Goal: Task Accomplishment & Management: Complete application form

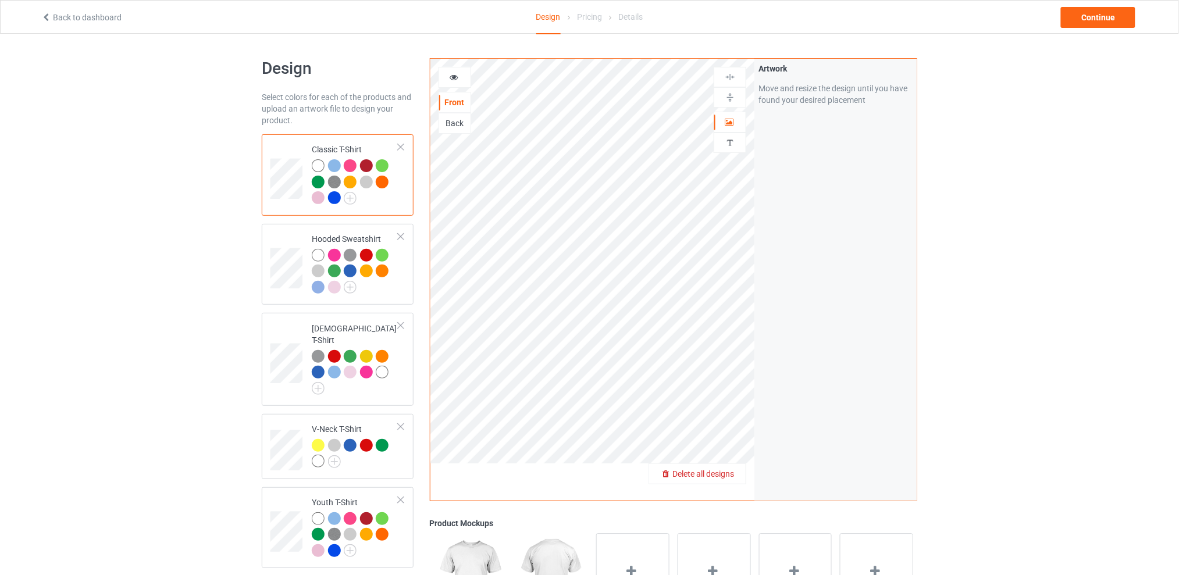
click at [730, 471] on span "Delete all designs" at bounding box center [703, 473] width 62 height 9
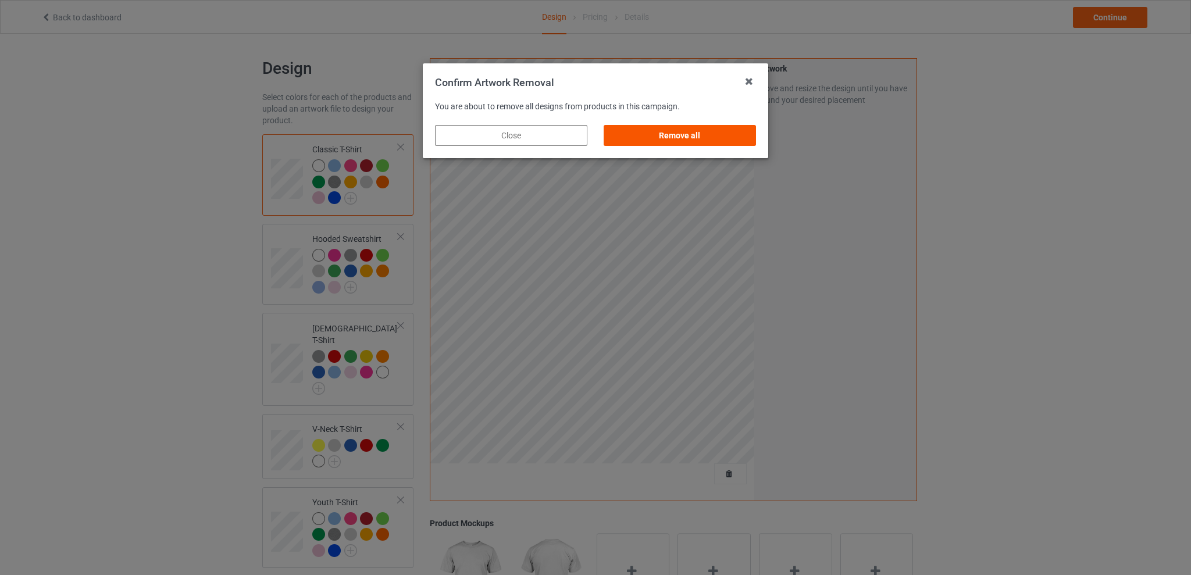
click at [690, 135] on div "Remove all" at bounding box center [680, 135] width 152 height 21
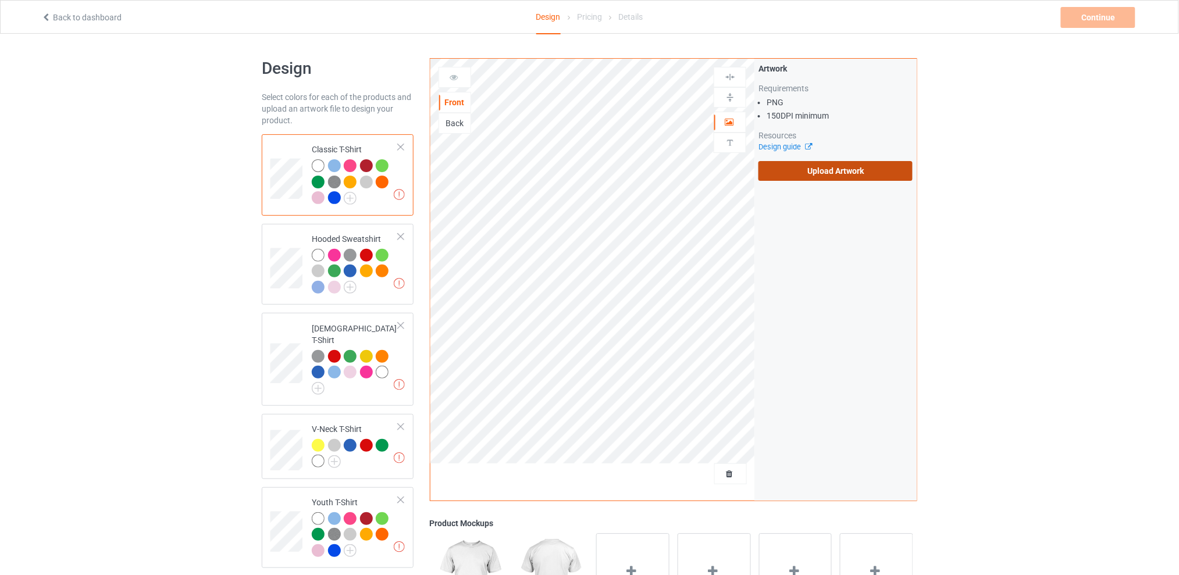
click at [826, 172] on label "Upload Artwork" at bounding box center [835, 171] width 154 height 20
click at [0, 0] on input "Upload Artwork" at bounding box center [0, 0] width 0 height 0
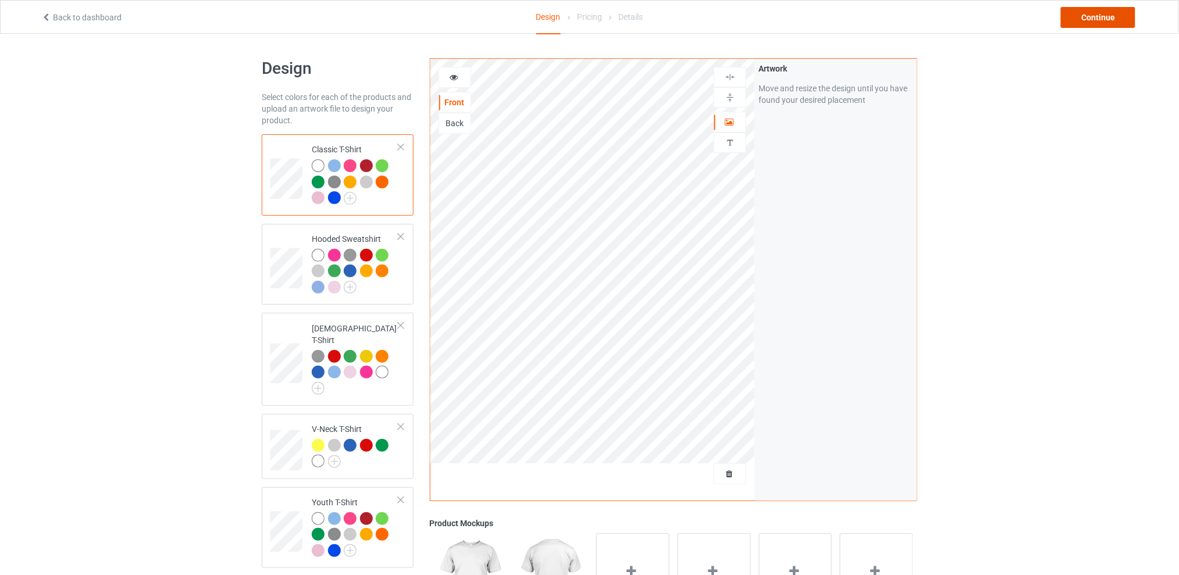
click at [1093, 23] on div "Continue" at bounding box center [1098, 17] width 74 height 21
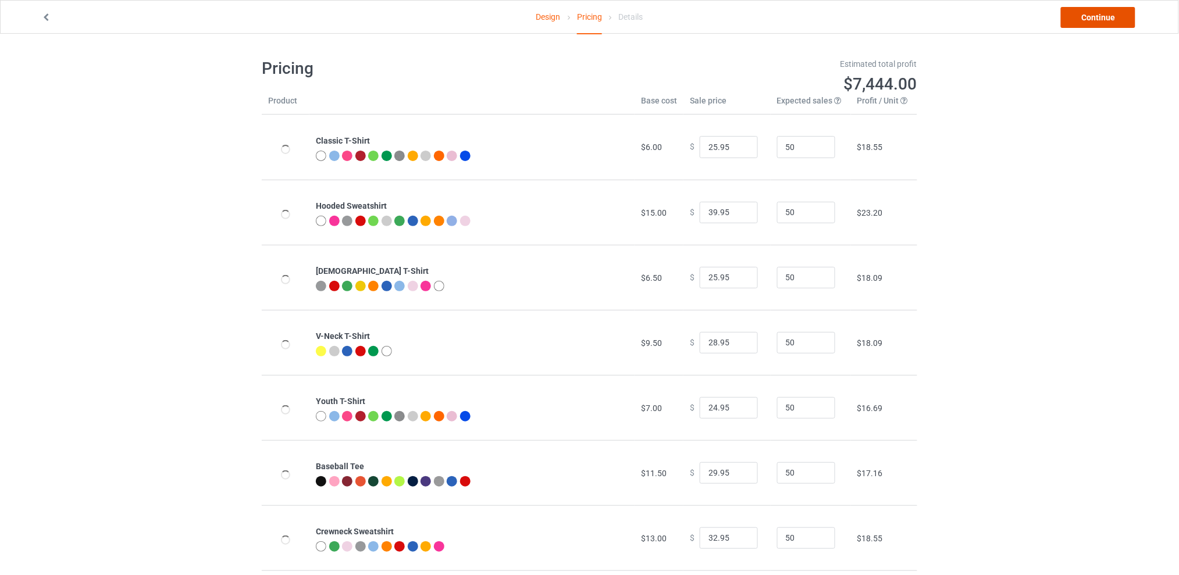
click at [1085, 23] on link "Continue" at bounding box center [1098, 17] width 74 height 21
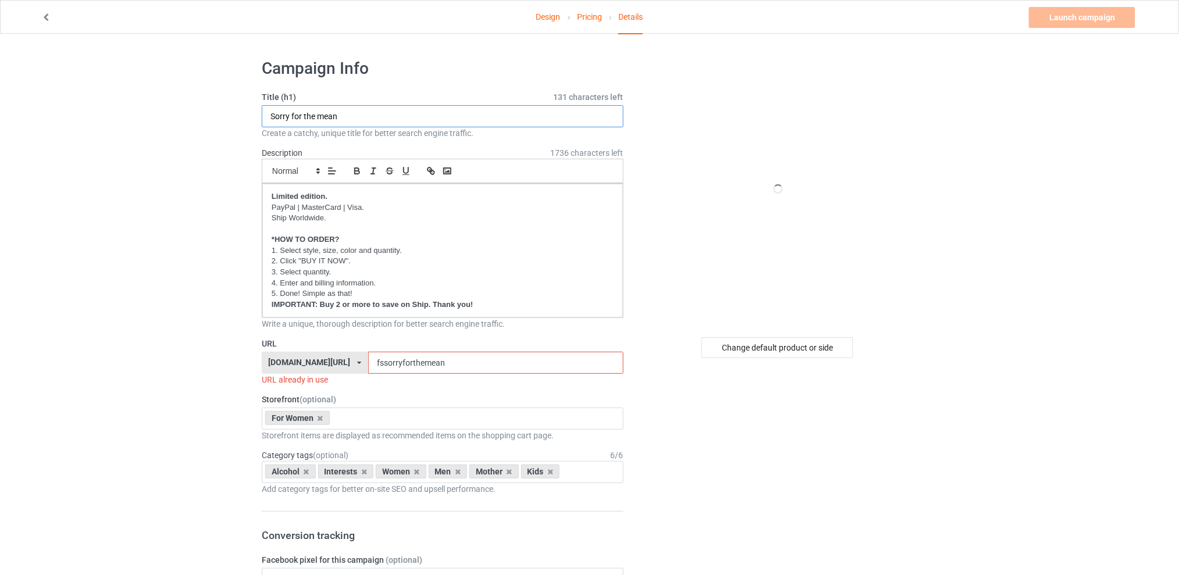
drag, startPoint x: 376, startPoint y: 117, endPoint x: 220, endPoint y: 131, distance: 156.4
drag, startPoint x: 276, startPoint y: 117, endPoint x: 286, endPoint y: 111, distance: 11.5
click at [276, 117] on input "Bitch i will put you in a trunk" at bounding box center [443, 116] width 362 height 22
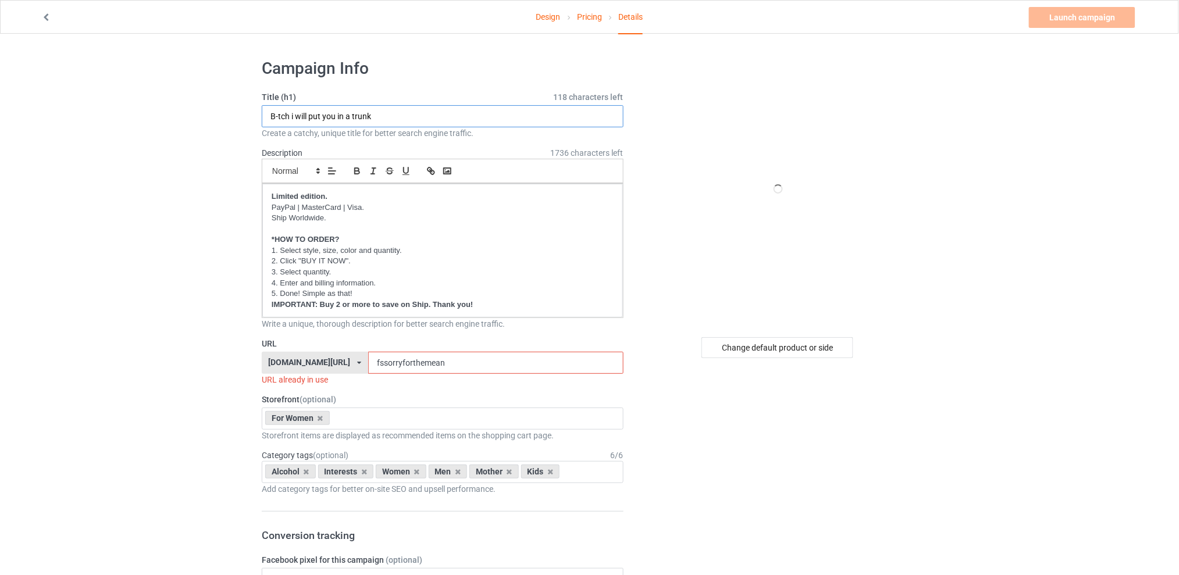
click at [293, 114] on input "B-tch i will put you in a trunk" at bounding box center [443, 116] width 362 height 22
type input "B-tch I will put you in a trunk"
drag, startPoint x: 456, startPoint y: 362, endPoint x: 366, endPoint y: 362, distance: 89.5
click at [366, 362] on div "[DOMAIN_NAME][URL] [DOMAIN_NAME][URL] [DOMAIN_NAME][URL] [DOMAIN_NAME][URL] 5d7…" at bounding box center [443, 363] width 362 height 22
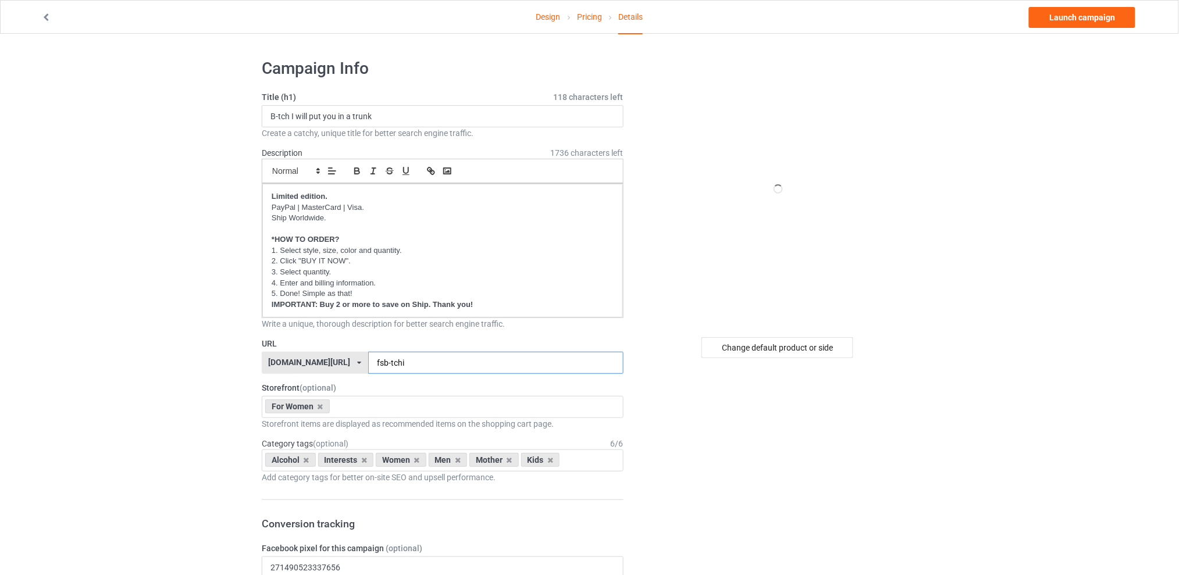
type input "fsb-tchi"
click at [308, 460] on icon at bounding box center [307, 460] width 6 height 8
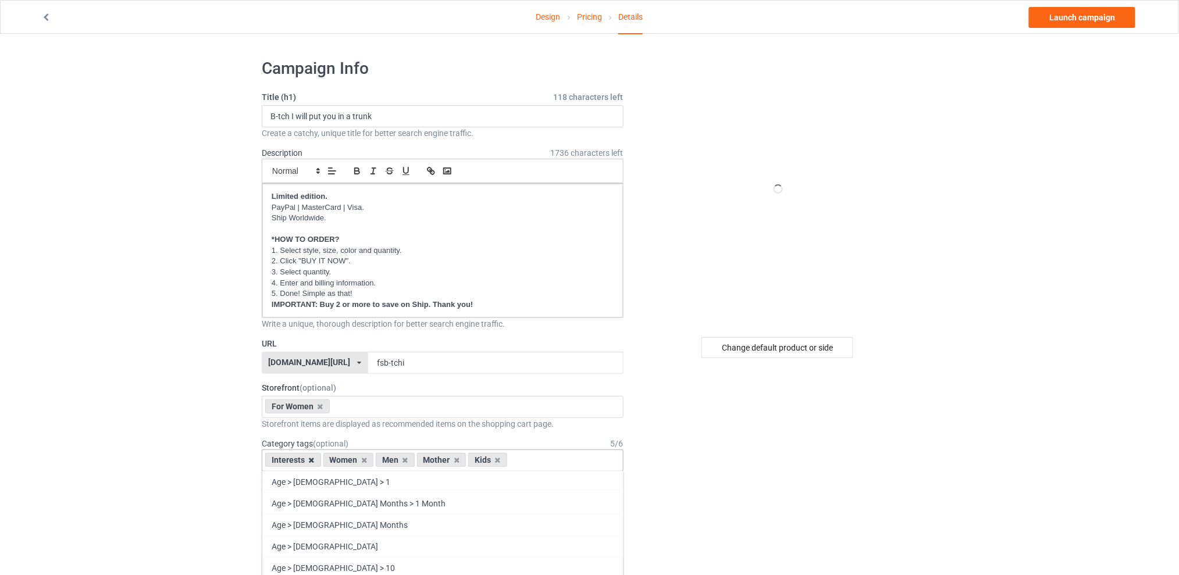
click at [307, 459] on div "Interests" at bounding box center [293, 460] width 56 height 14
click at [310, 459] on icon at bounding box center [312, 460] width 6 height 8
click at [344, 459] on icon at bounding box center [347, 460] width 6 height 8
click at [355, 460] on icon at bounding box center [358, 460] width 6 height 8
click at [350, 459] on div "Kids" at bounding box center [337, 460] width 39 height 14
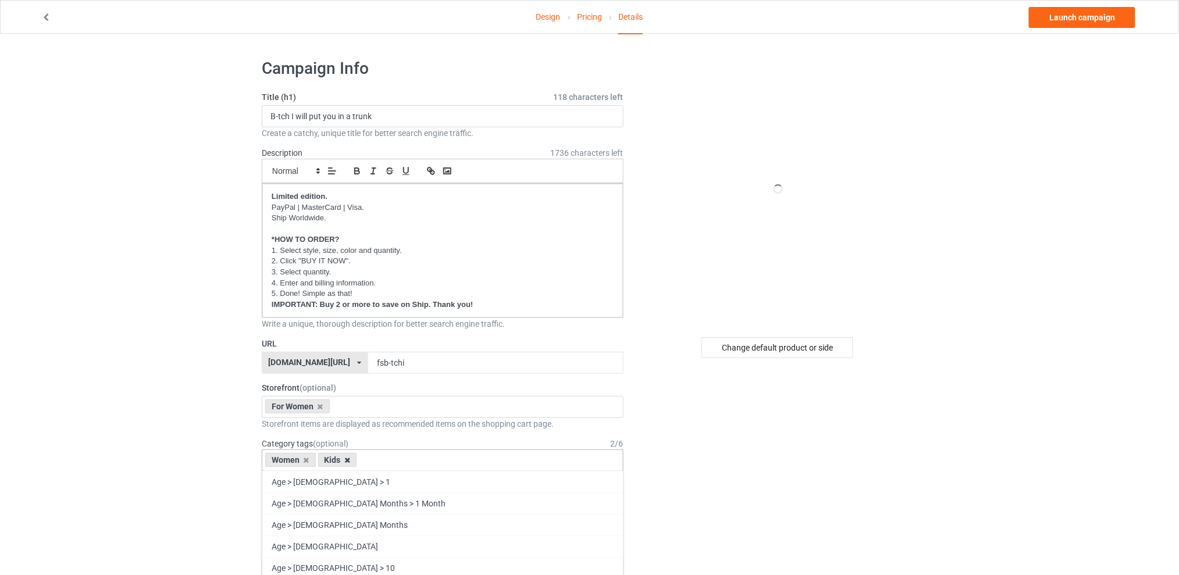
click at [348, 459] on icon at bounding box center [347, 460] width 6 height 8
click at [797, 340] on div "Change default product or side" at bounding box center [777, 347] width 152 height 21
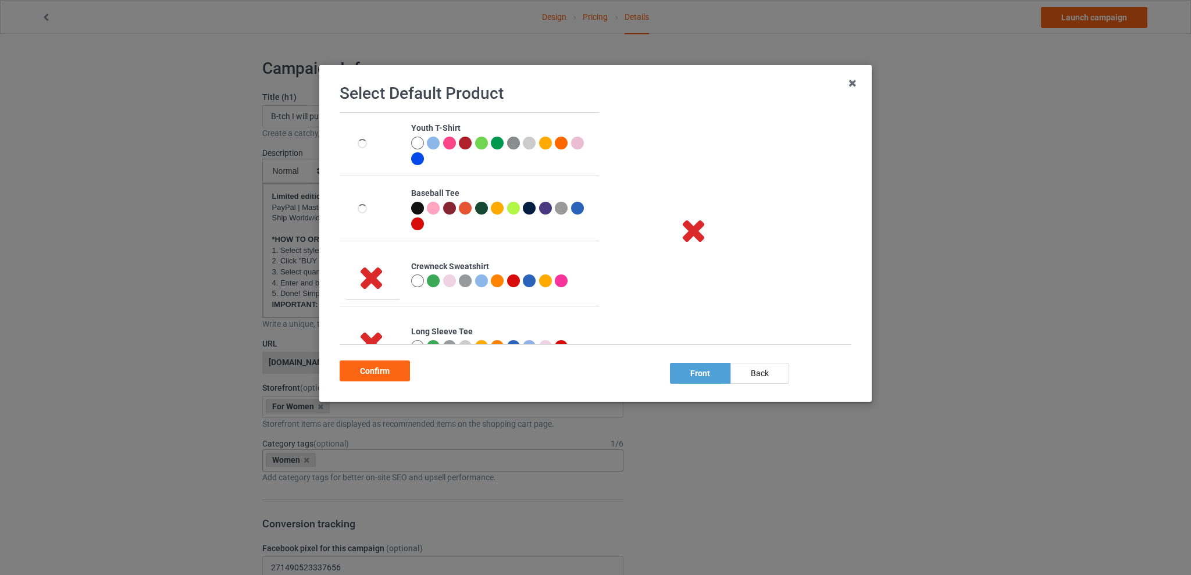
scroll to position [282, 0]
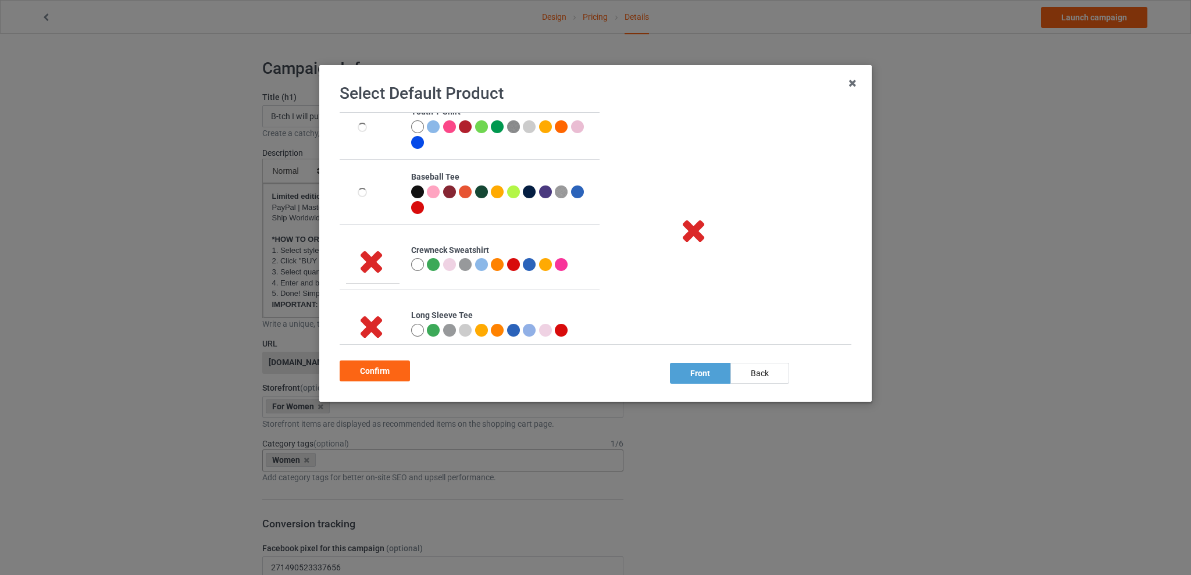
click at [482, 265] on div at bounding box center [481, 264] width 13 height 13
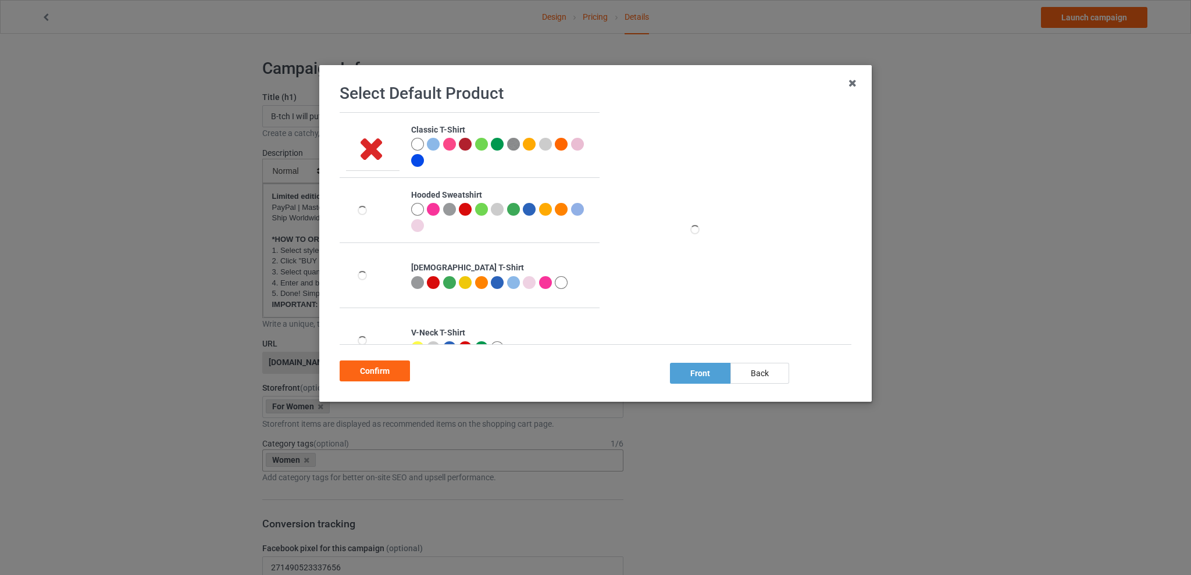
scroll to position [289, 0]
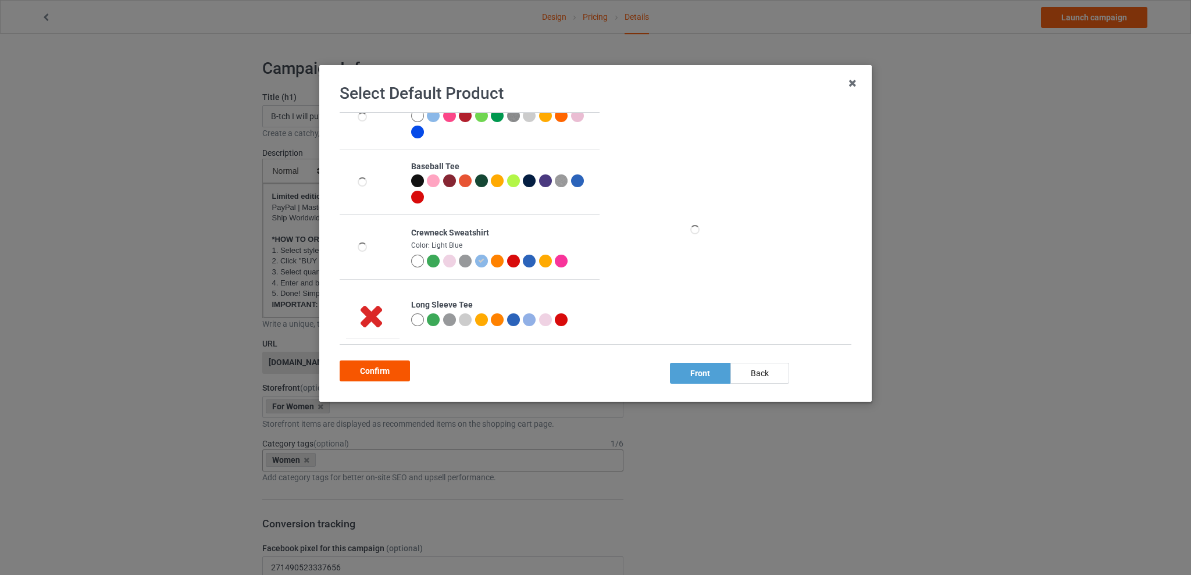
click at [359, 373] on div "Confirm" at bounding box center [375, 370] width 70 height 21
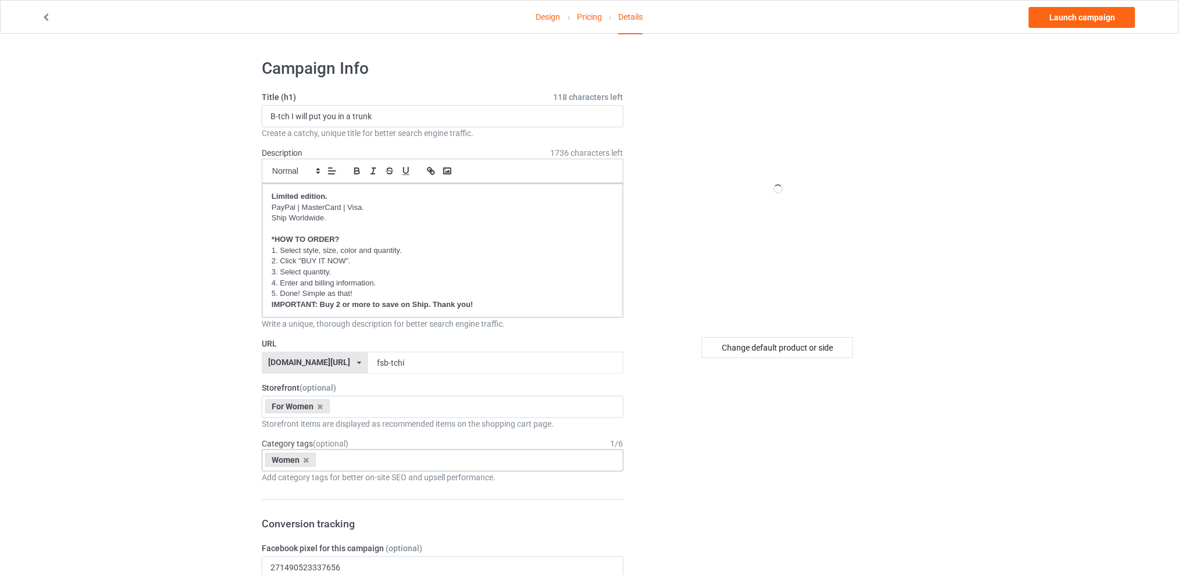
click at [1080, 15] on link "Launch campaign" at bounding box center [1082, 17] width 106 height 21
